Goal: Task Accomplishment & Management: Complete application form

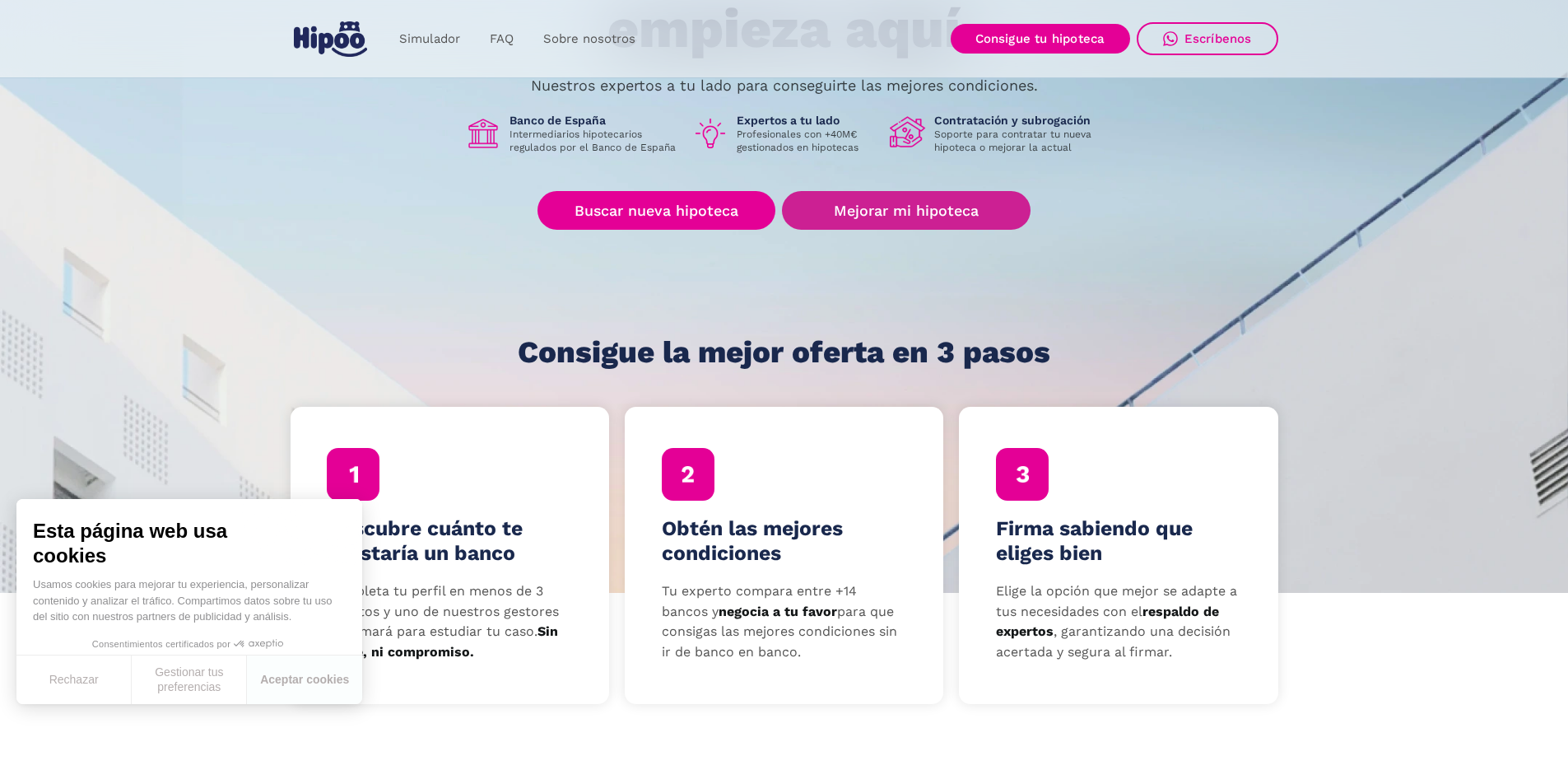
scroll to position [329, 0]
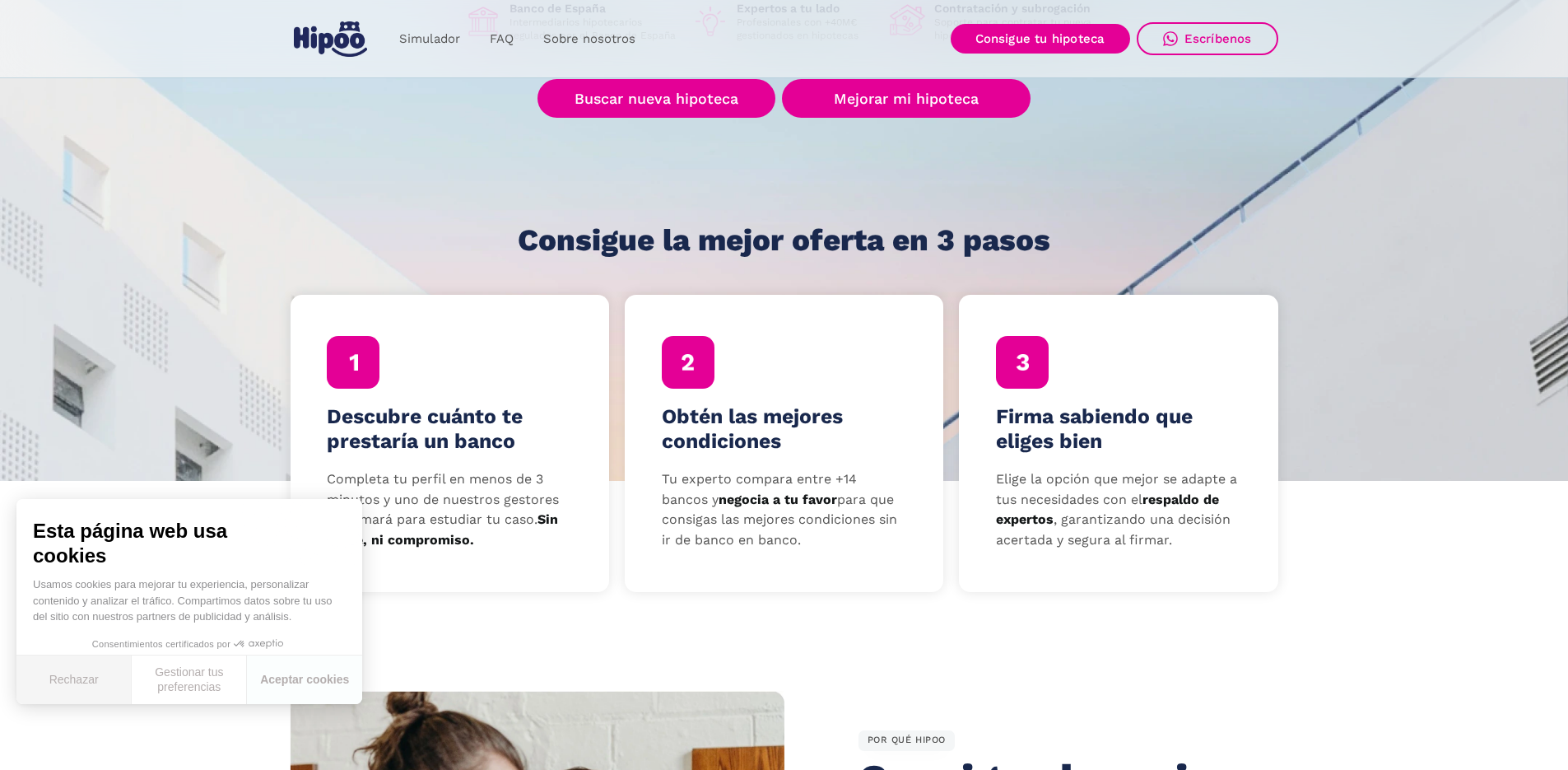
click at [90, 676] on button "Rechazar" at bounding box center [74, 680] width 115 height 49
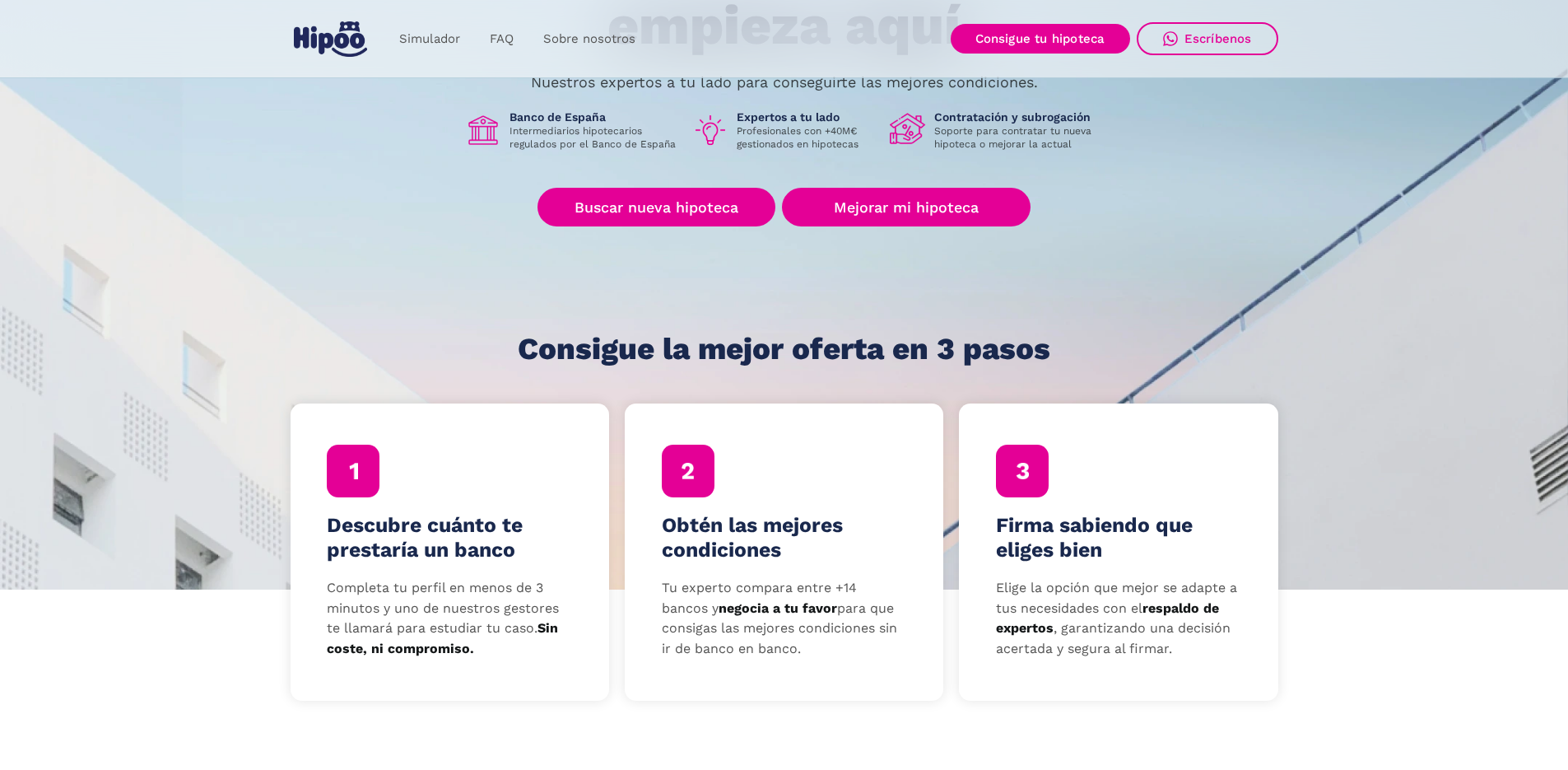
scroll to position [138, 0]
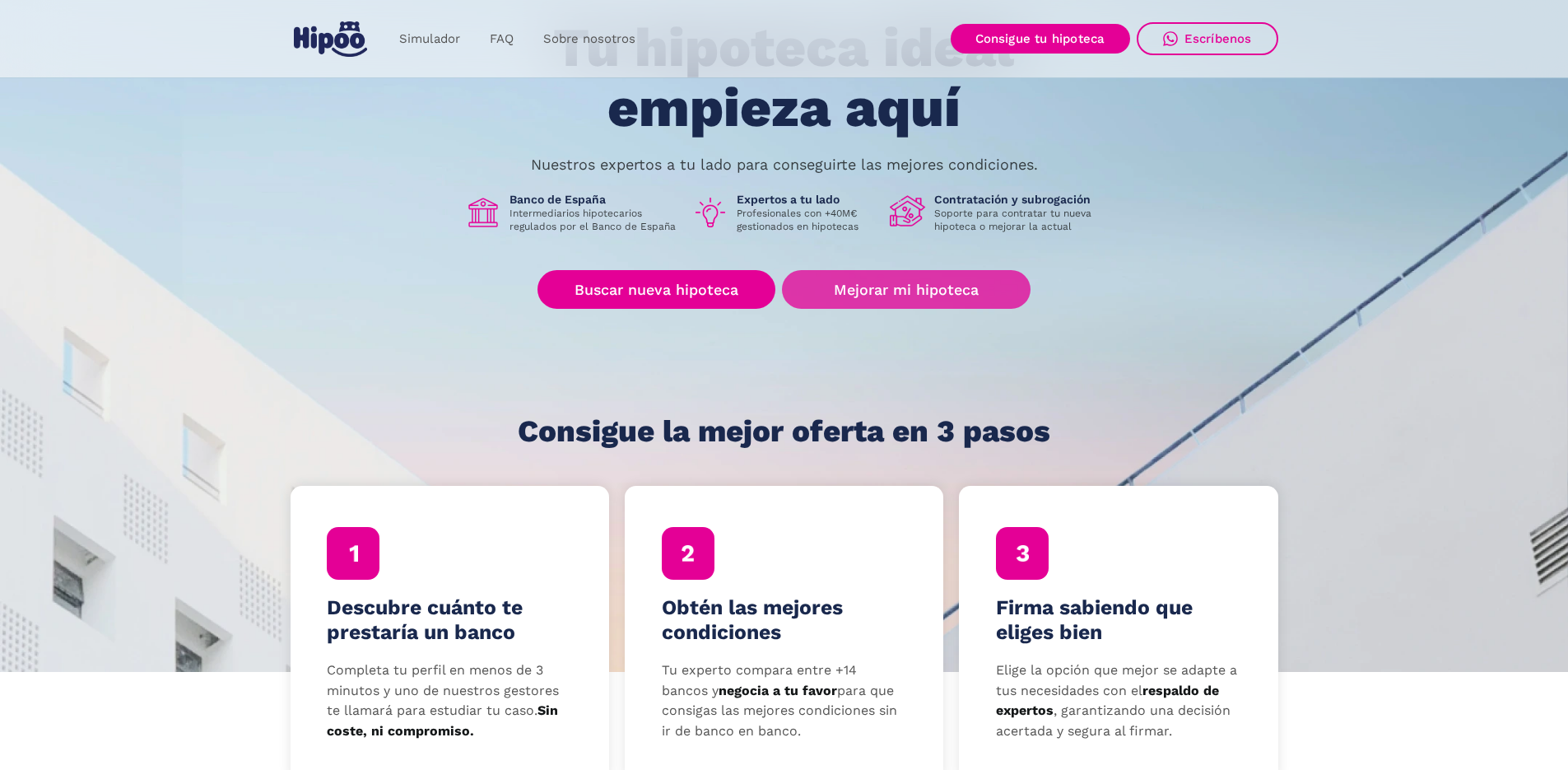
click at [987, 296] on link "Mejorar mi hipoteca" at bounding box center [905, 289] width 248 height 39
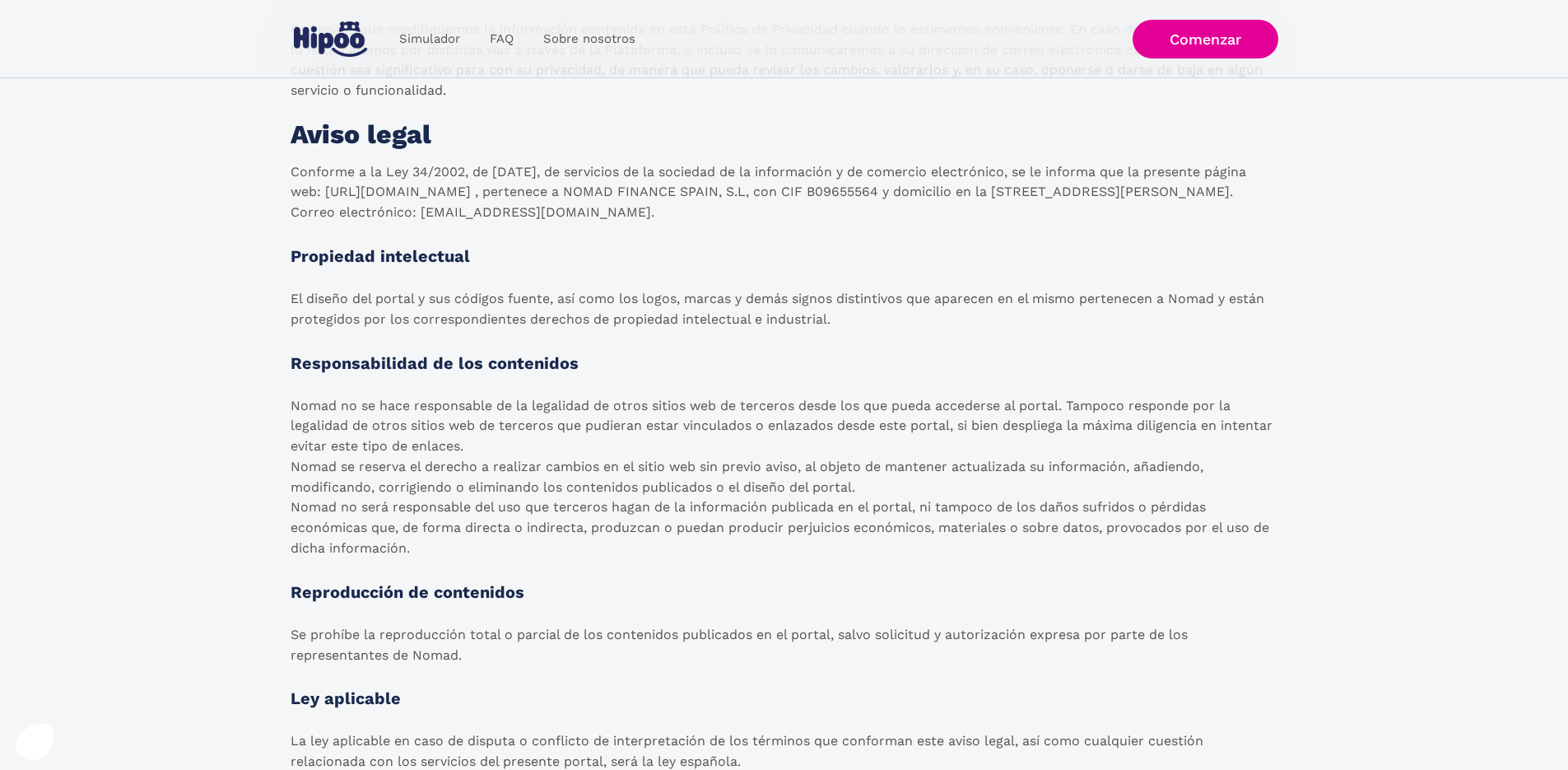
scroll to position [2469, 0]
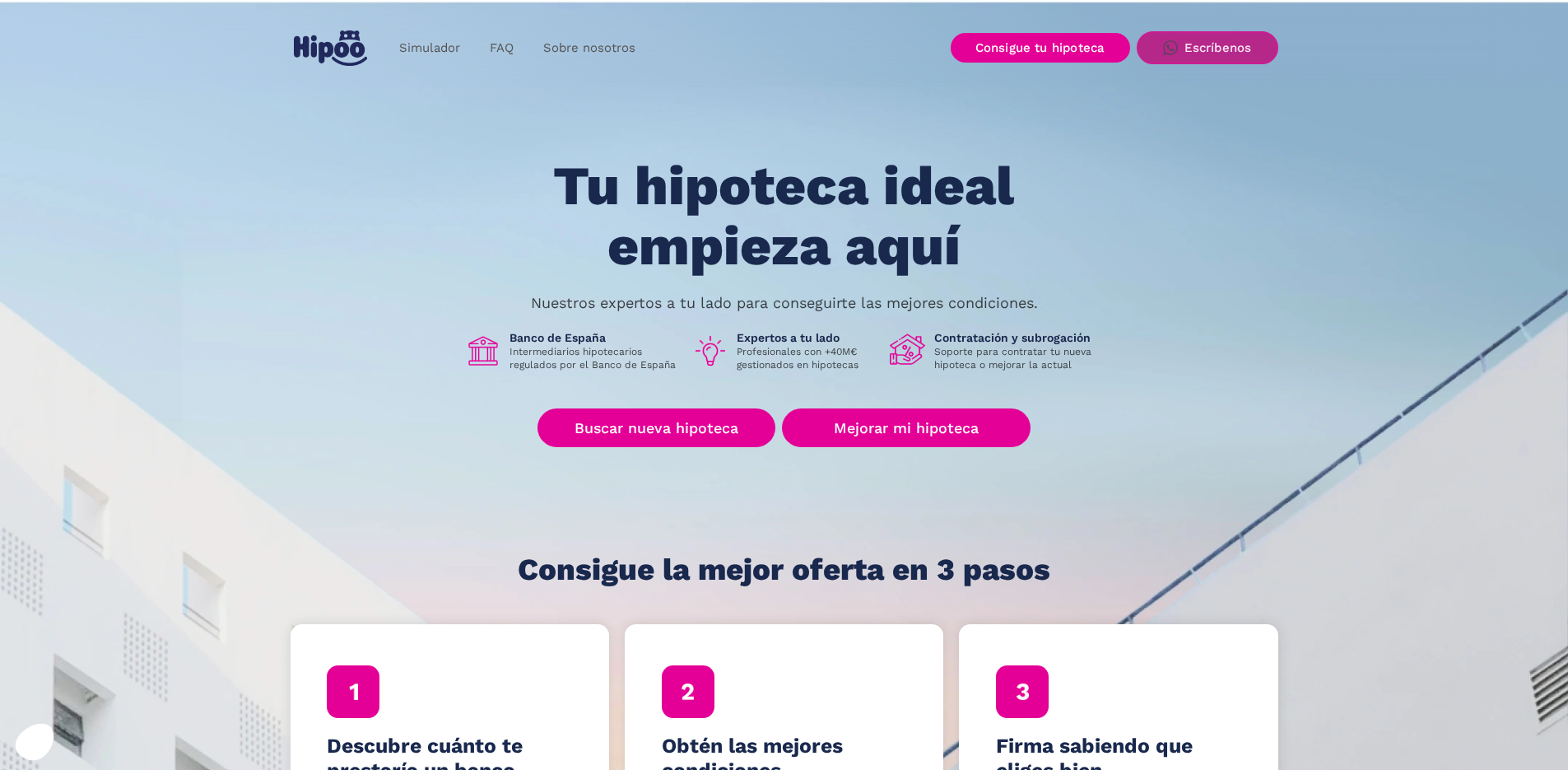
click at [1168, 47] on img at bounding box center [1170, 48] width 15 height 15
